Goal: Information Seeking & Learning: Learn about a topic

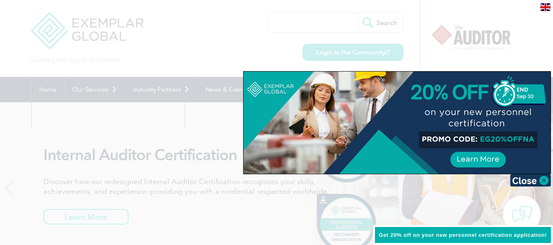
click at [517, 45] on div at bounding box center [276, 122] width 553 height 245
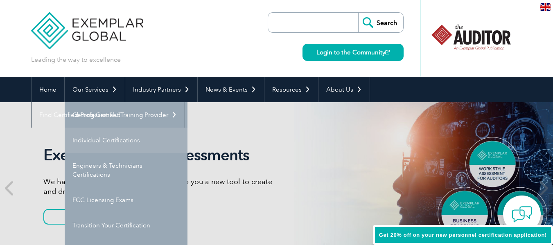
click at [114, 144] on link "Individual Certifications" at bounding box center [126, 140] width 123 height 25
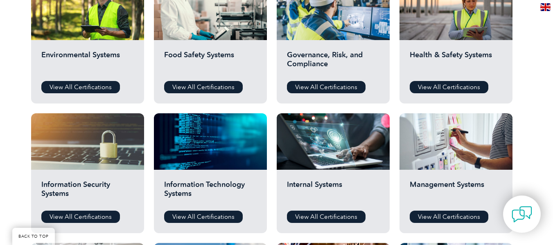
scroll to position [327, 0]
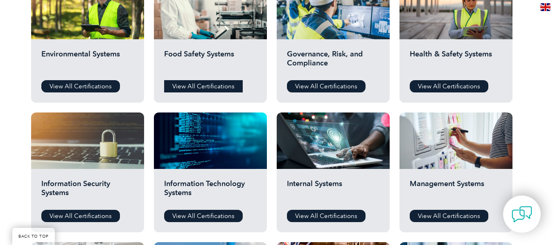
click at [209, 80] on link "View All Certifications" at bounding box center [203, 86] width 79 height 12
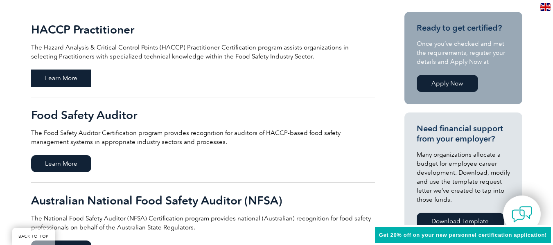
scroll to position [204, 0]
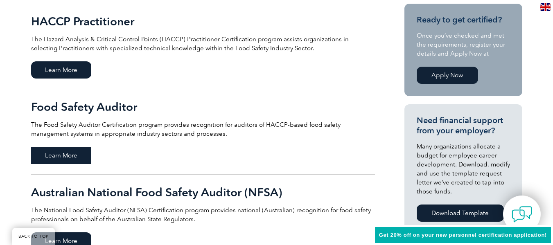
click at [61, 157] on span "Learn More" at bounding box center [61, 155] width 60 height 17
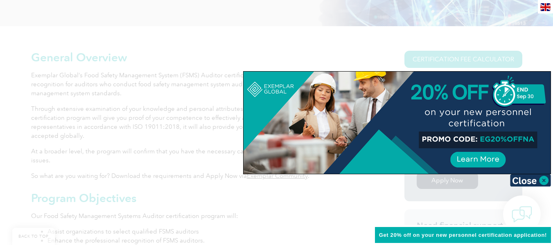
scroll to position [82, 0]
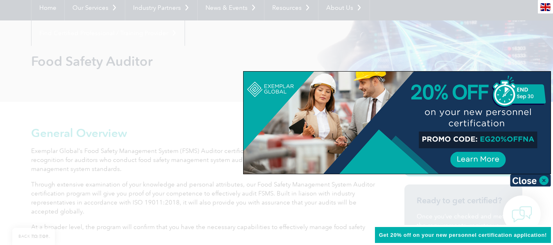
click at [239, 48] on div at bounding box center [276, 122] width 553 height 245
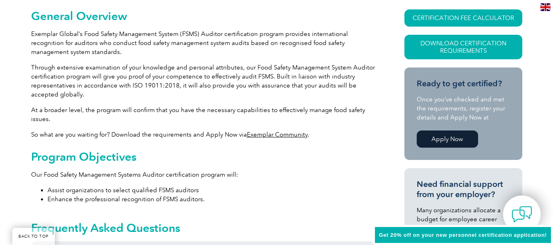
scroll to position [111, 0]
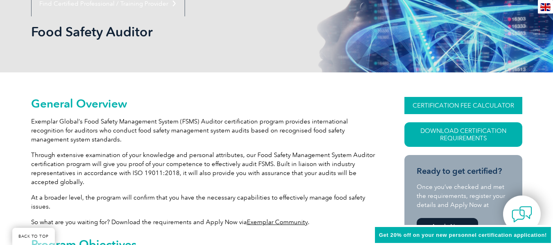
click at [465, 105] on link "CERTIFICATION FEE CALCULATOR" at bounding box center [463, 105] width 118 height 17
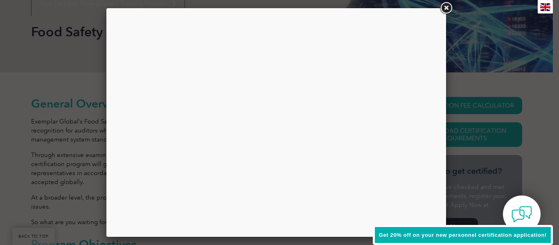
click at [449, 6] on link at bounding box center [445, 8] width 15 height 15
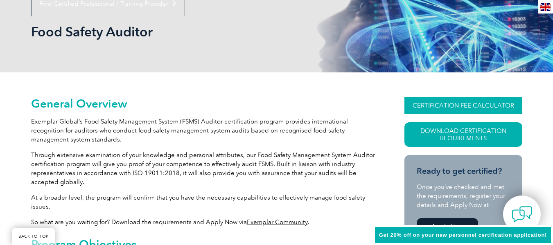
click at [463, 105] on link "CERTIFICATION FEE CALCULATOR" at bounding box center [463, 105] width 118 height 17
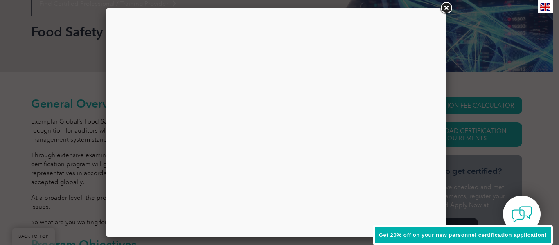
click at [445, 10] on link at bounding box center [445, 8] width 15 height 15
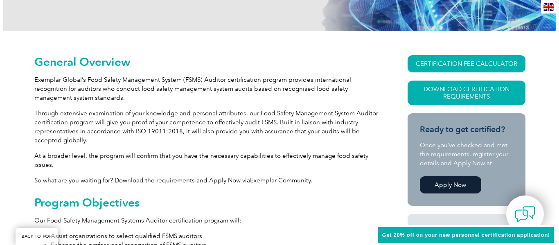
scroll to position [152, 0]
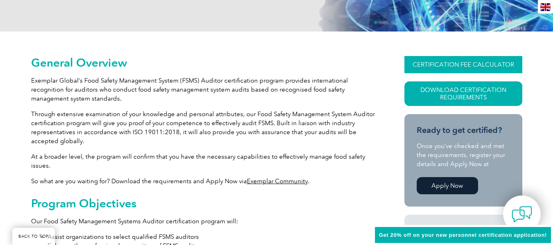
click at [453, 58] on link "CERTIFICATION FEE CALCULATOR" at bounding box center [463, 64] width 118 height 17
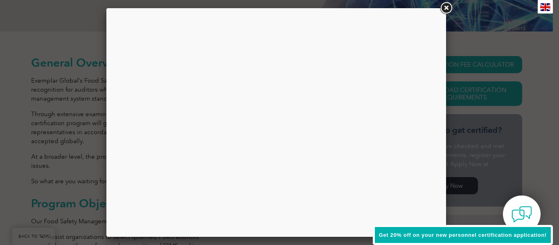
click at [446, 11] on link at bounding box center [445, 8] width 15 height 15
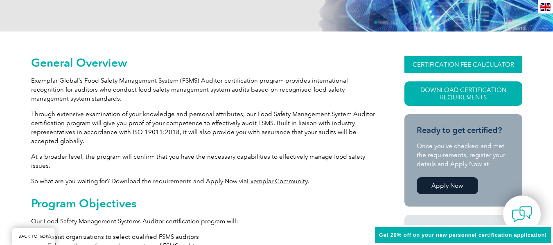
click at [427, 64] on link "CERTIFICATION FEE CALCULATOR" at bounding box center [463, 64] width 118 height 17
